Goal: Information Seeking & Learning: Learn about a topic

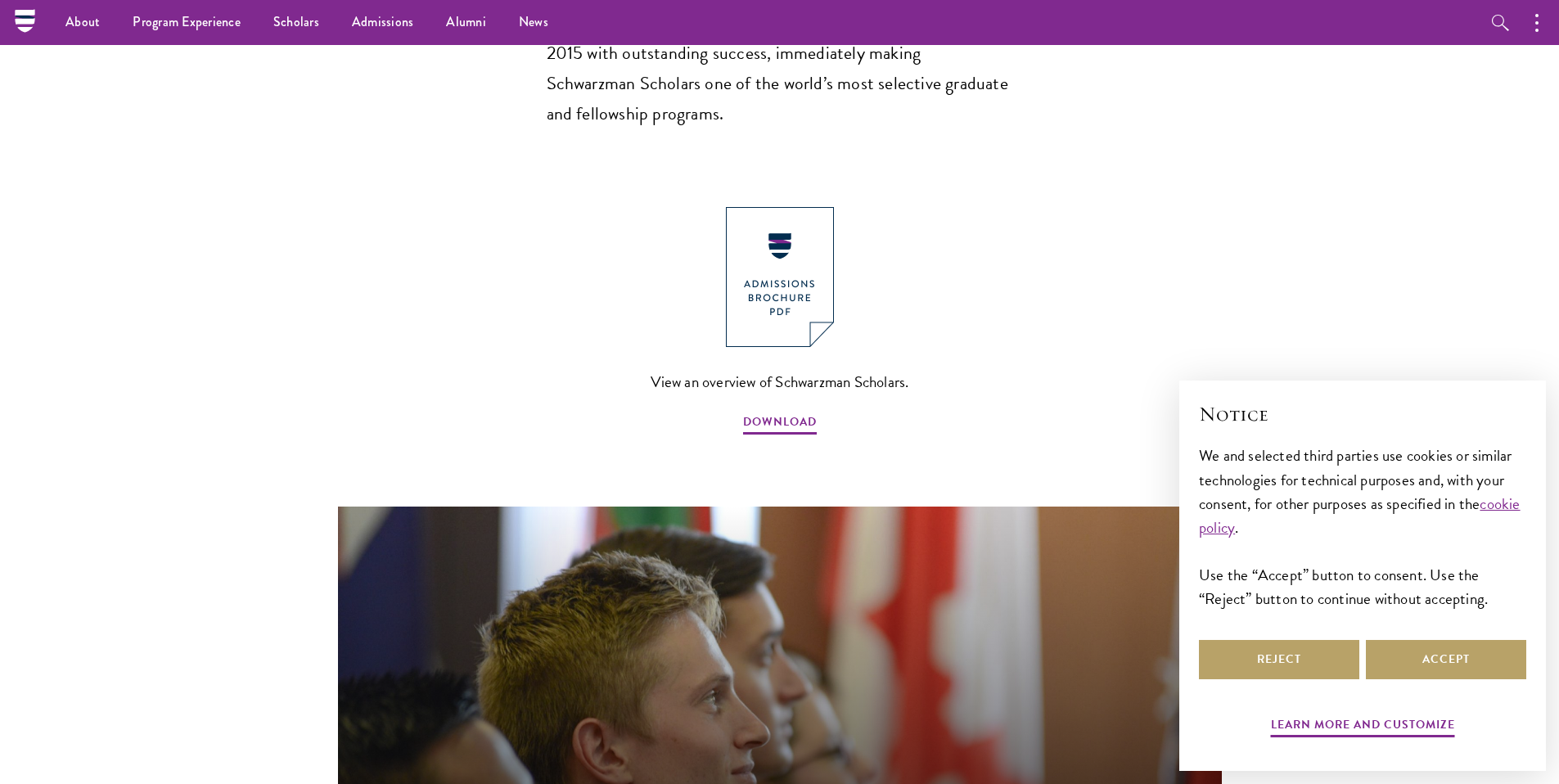
scroll to position [1394, 0]
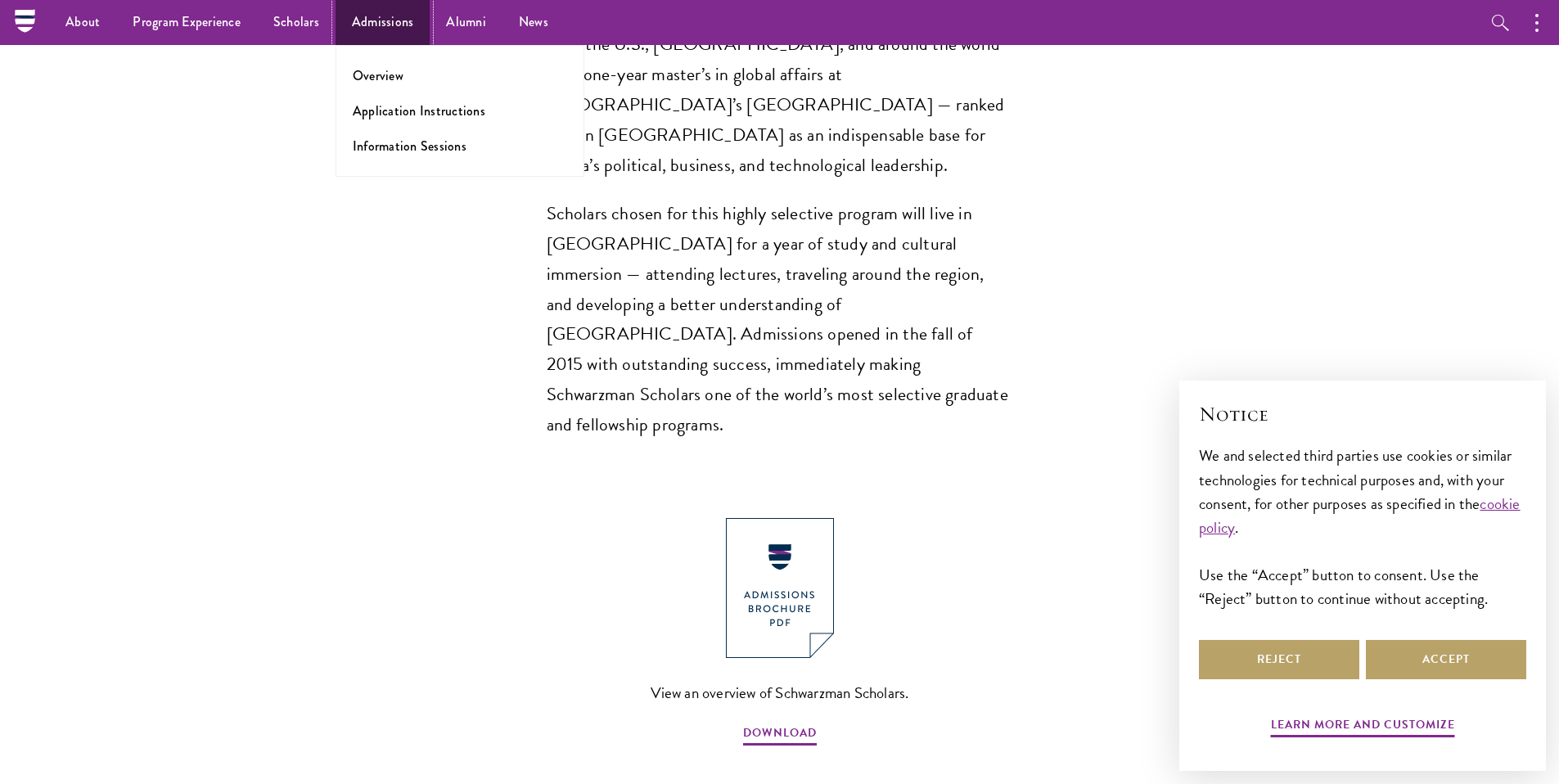
click at [361, 17] on link "Admissions" at bounding box center [383, 22] width 95 height 45
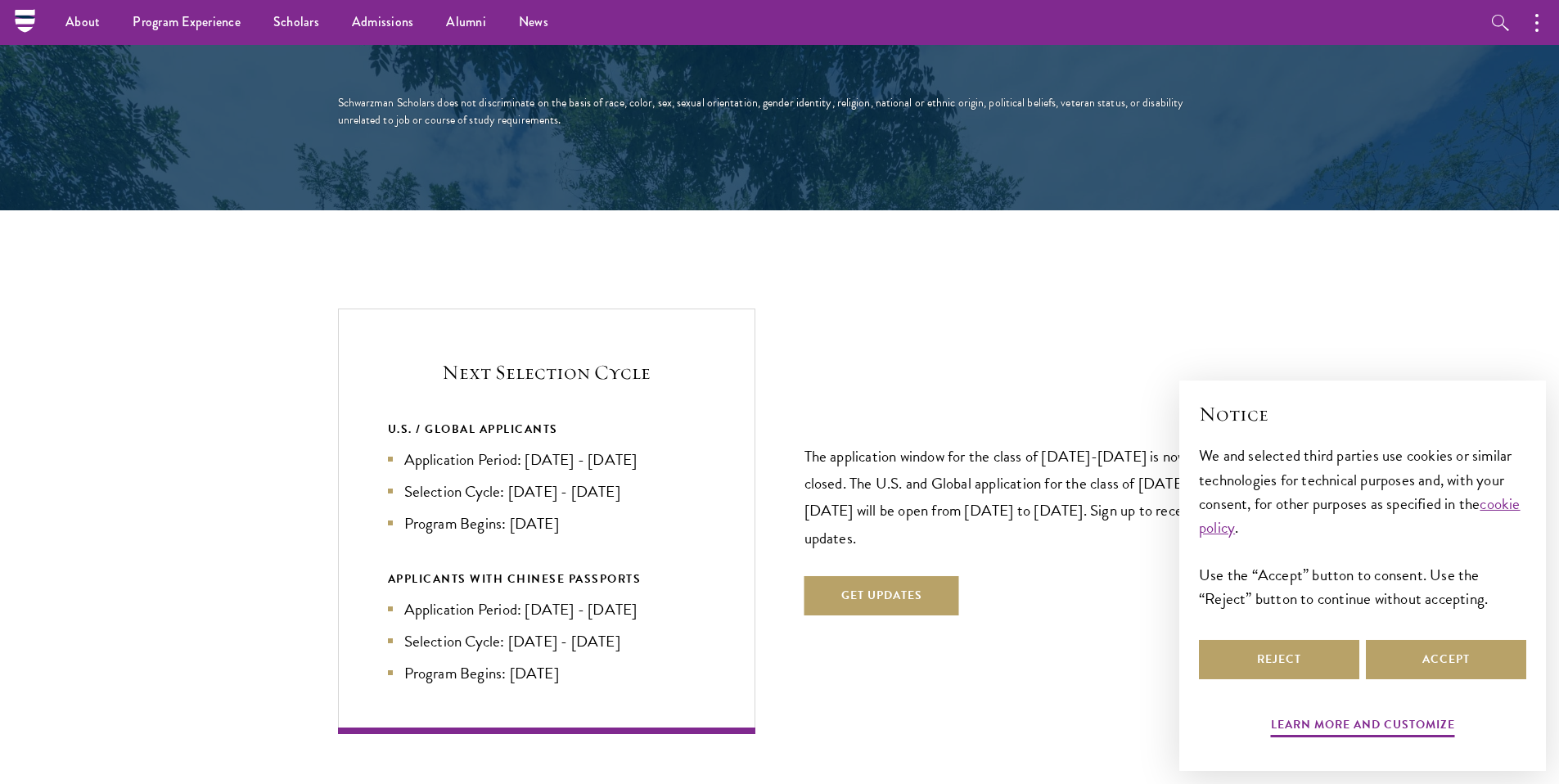
scroll to position [3196, 0]
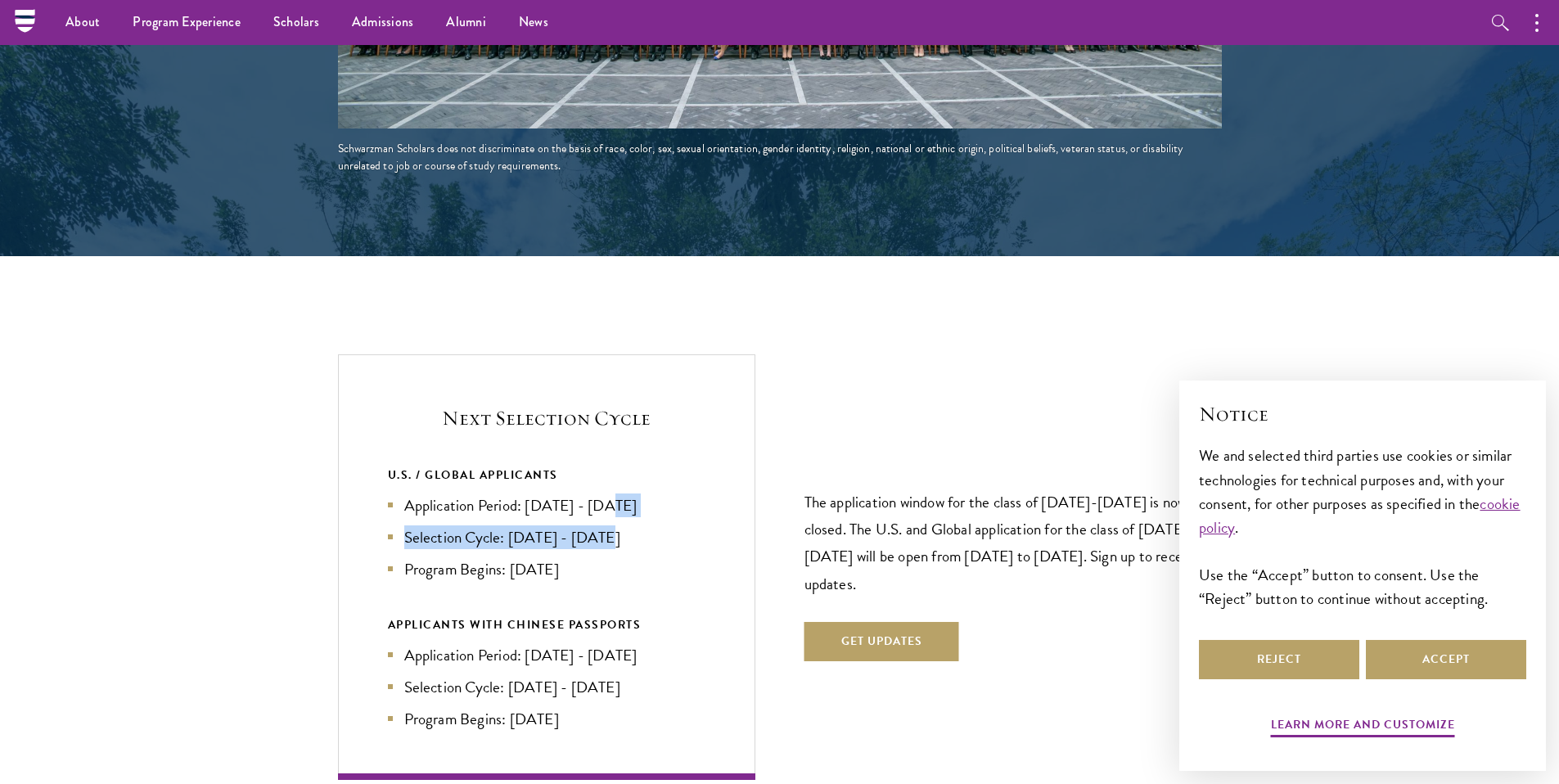
drag, startPoint x: 610, startPoint y: 473, endPoint x: 614, endPoint y: 496, distance: 23.3
click at [614, 496] on ul "Application Period: [DATE] - [DATE] Selection Cycle: [DATE] - [DATE] Program Be…" at bounding box center [547, 537] width 317 height 87
click at [614, 525] on li "Selection Cycle: [DATE] - [DATE]" at bounding box center [547, 537] width 317 height 23
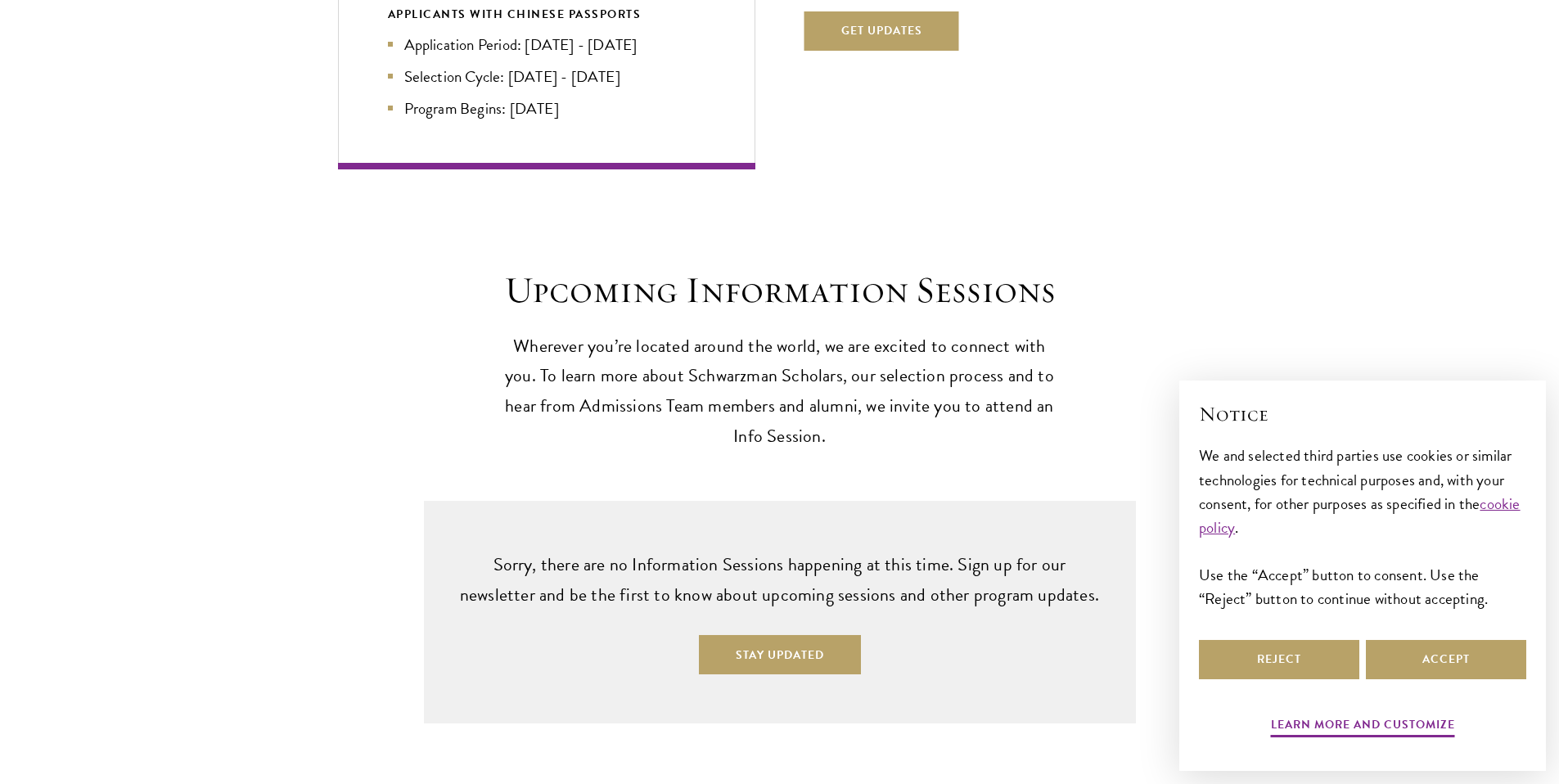
scroll to position [3815, 0]
